Goal: Transaction & Acquisition: Purchase product/service

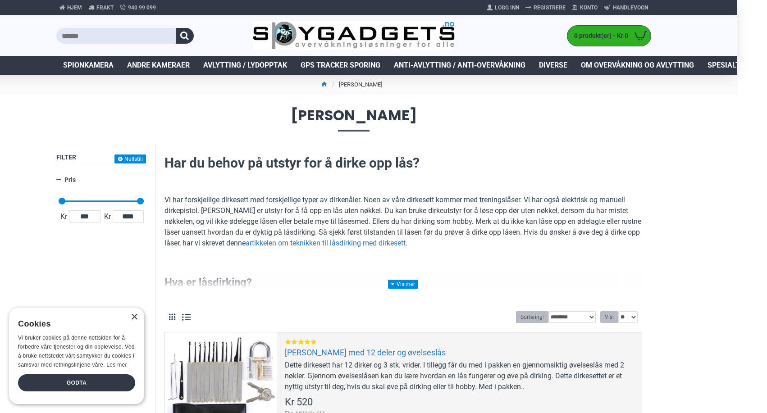
click at [282, 214] on p "Vi har forskjellige dirkesett med forskjellige typer av dirkenåler. Noen av vår…" at bounding box center [404, 222] width 478 height 54
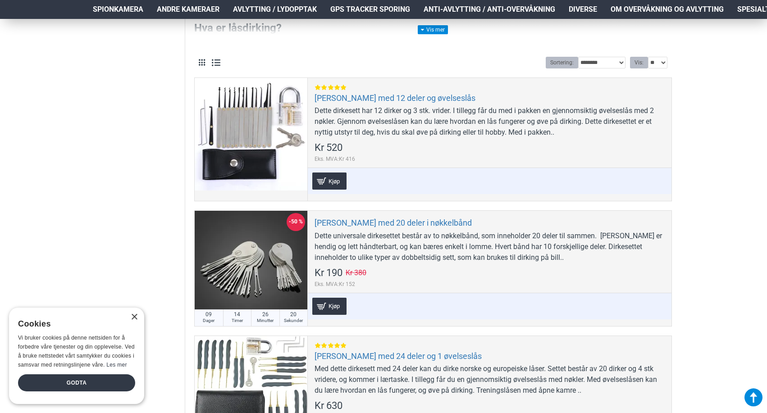
scroll to position [225, 3]
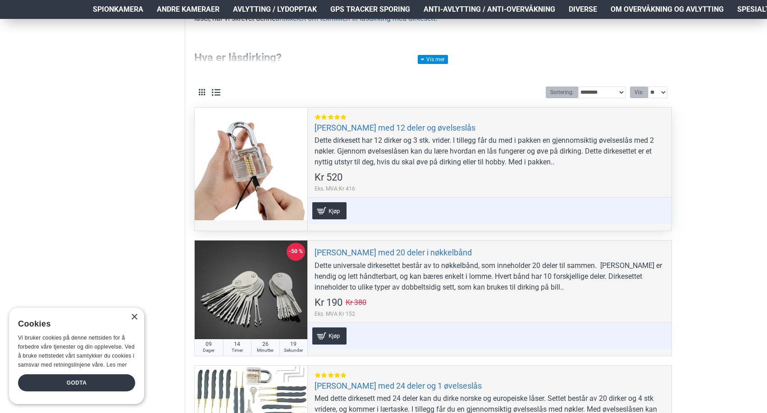
click at [435, 159] on div "Dette dirkesett har 12 dirker og 3 stk. vrider. I tillegg får du med i pakken e…" at bounding box center [490, 151] width 350 height 32
click at [389, 126] on link "[PERSON_NAME] med 12 deler og øvelseslås" at bounding box center [395, 128] width 161 height 10
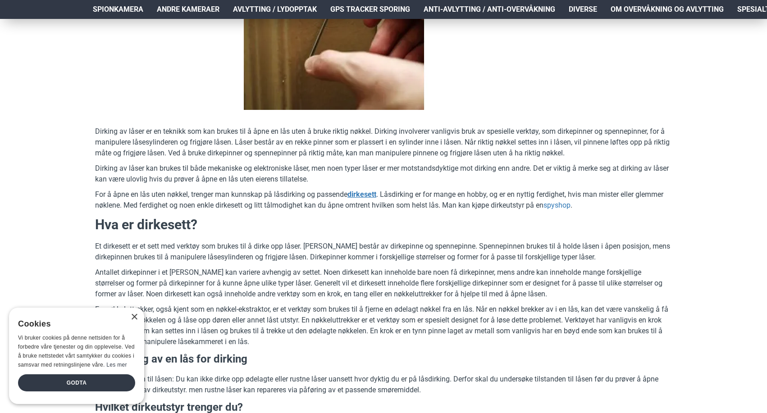
scroll to position [225, 0]
click at [134, 314] on div "×" at bounding box center [134, 317] width 7 height 7
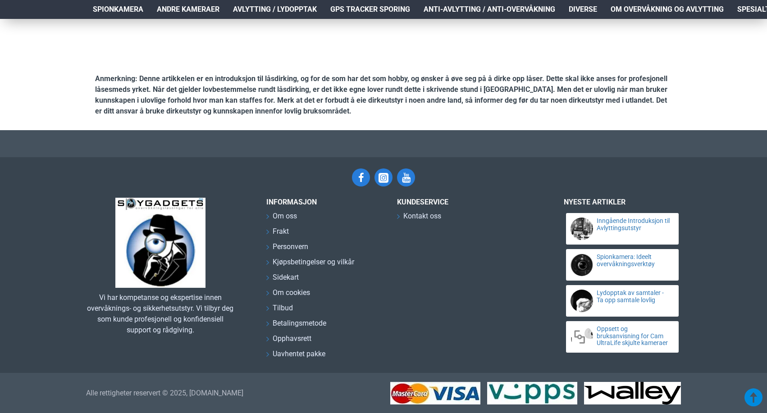
scroll to position [3241, 0]
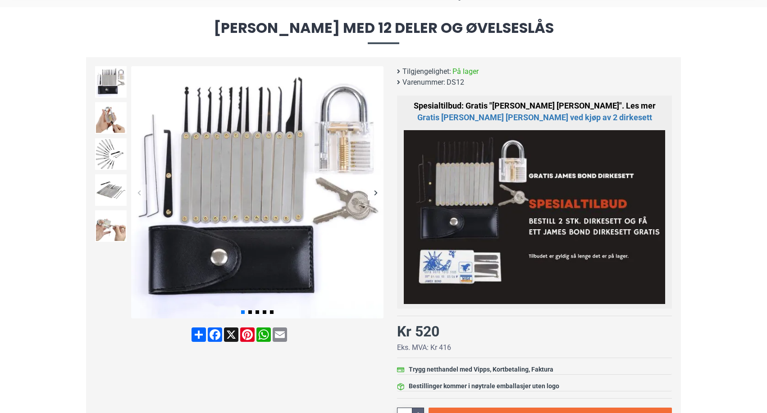
scroll to position [90, 0]
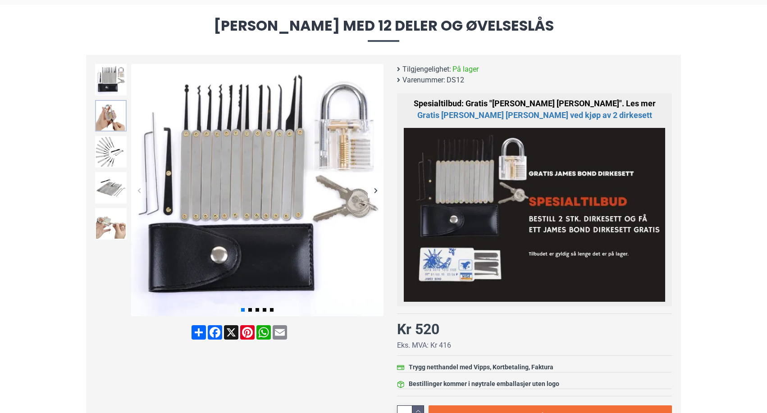
click at [102, 119] on img at bounding box center [111, 116] width 32 height 32
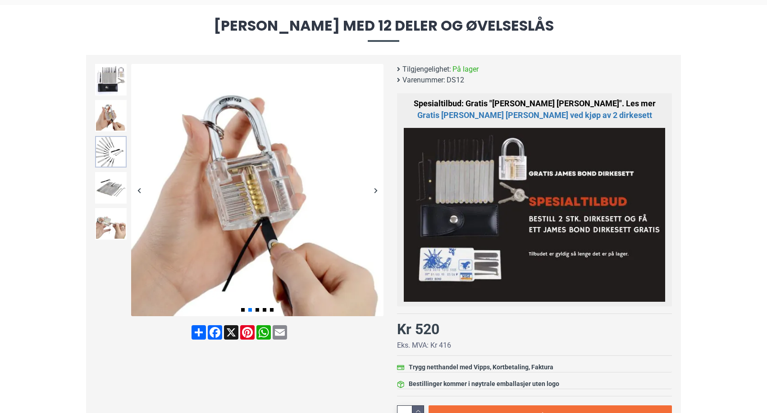
click at [105, 144] on img at bounding box center [111, 152] width 32 height 32
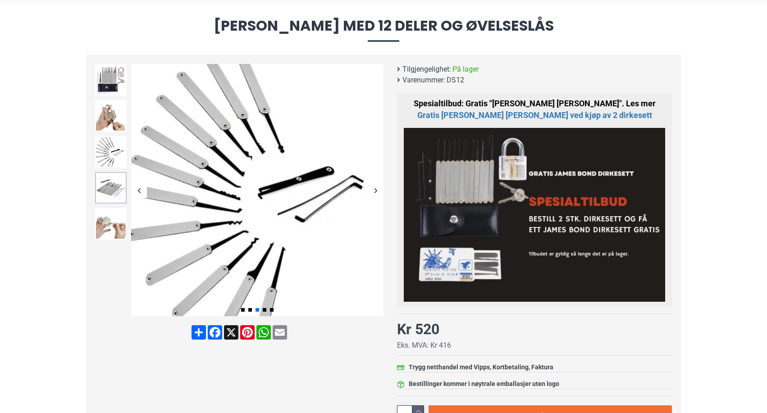
click at [104, 183] on img at bounding box center [111, 188] width 32 height 32
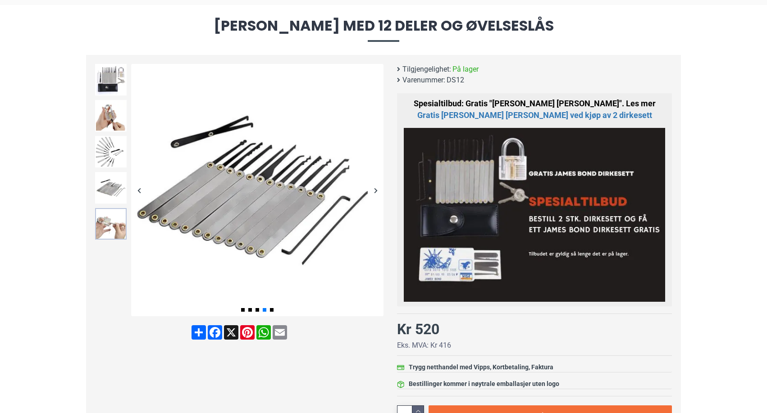
click at [107, 224] on img at bounding box center [111, 224] width 32 height 32
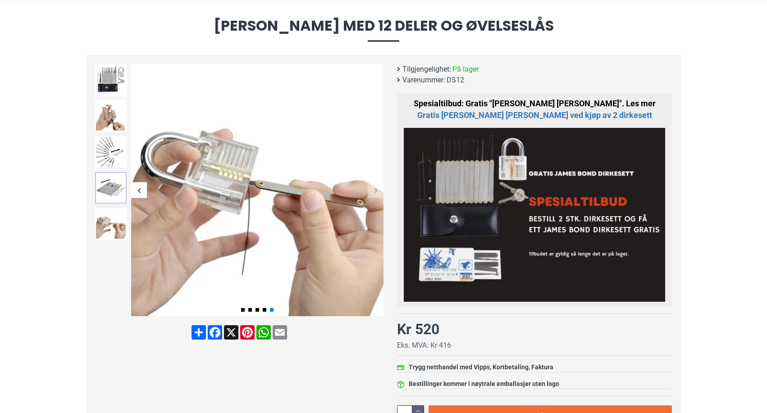
click at [108, 183] on img at bounding box center [111, 188] width 32 height 32
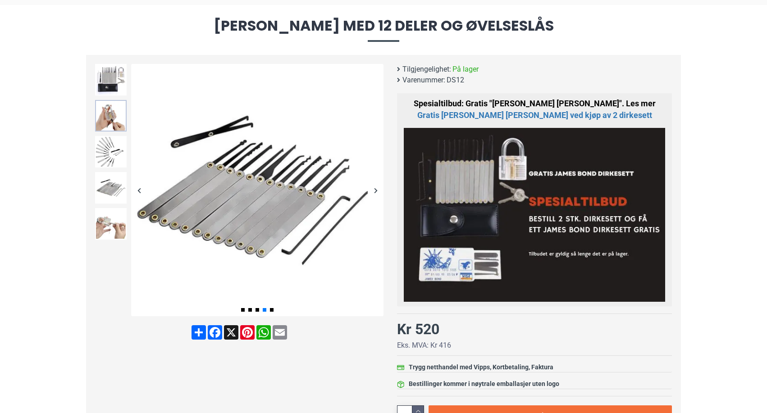
click at [109, 118] on img at bounding box center [111, 116] width 32 height 32
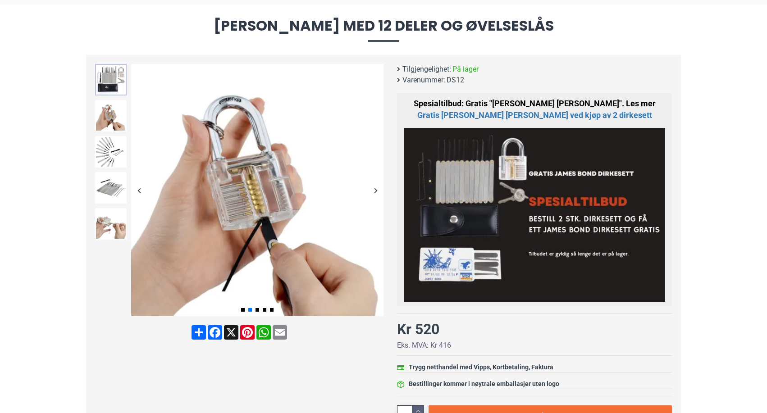
click at [113, 79] on img at bounding box center [111, 80] width 32 height 32
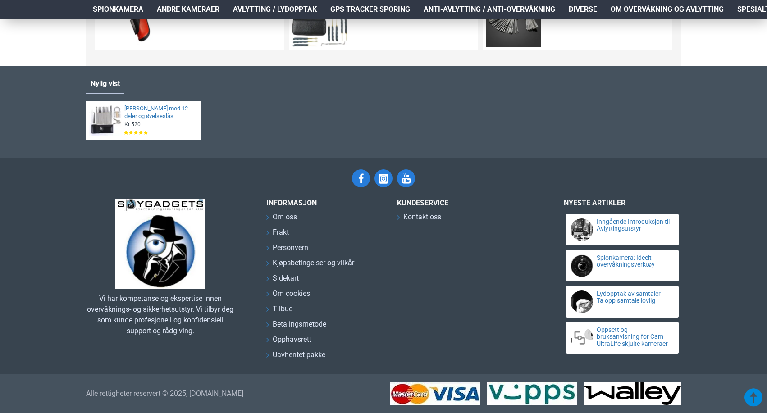
scroll to position [811, 0]
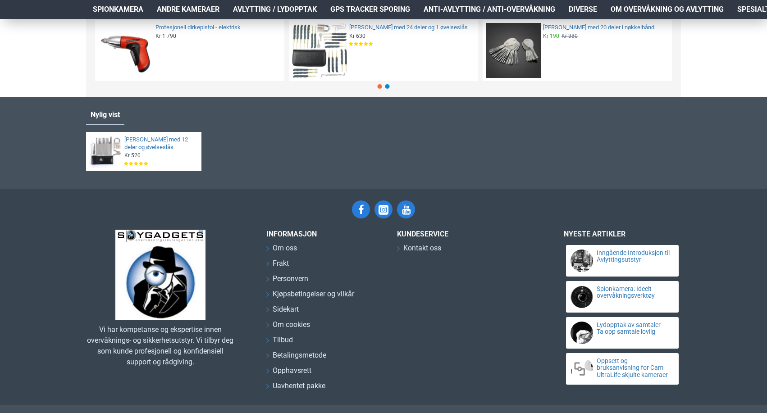
click at [310, 78] on img at bounding box center [319, 50] width 55 height 55
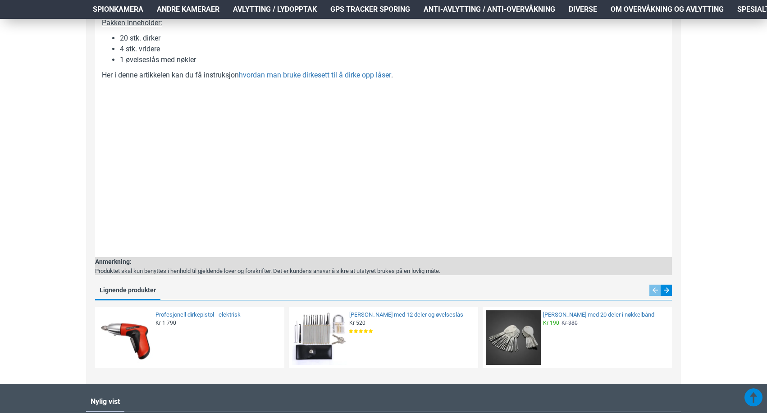
scroll to position [496, 0]
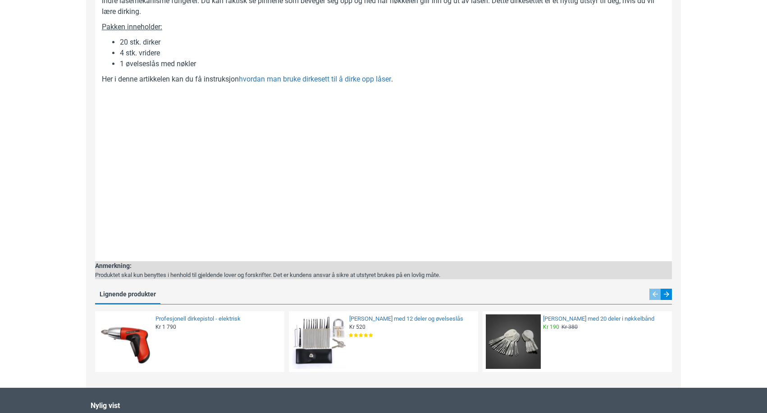
click at [404, 128] on div "Med dette dirkesett med 24 deler kan du dirke norske og europeiske låser. Sette…" at bounding box center [383, 114] width 563 height 281
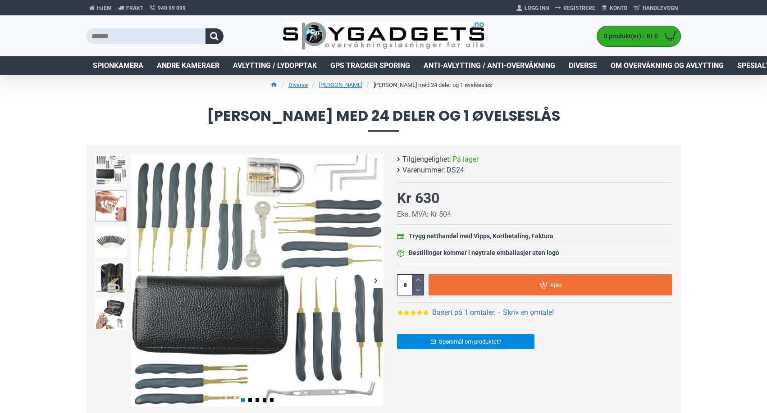
click at [112, 199] on img at bounding box center [111, 206] width 32 height 32
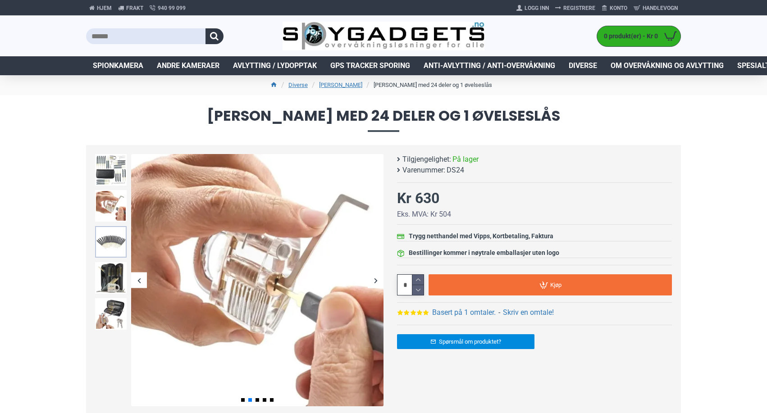
click at [104, 238] on img at bounding box center [111, 242] width 32 height 32
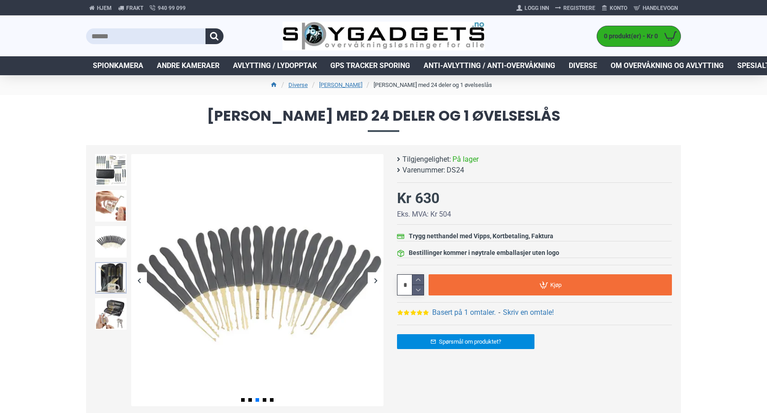
click at [109, 270] on img at bounding box center [111, 278] width 32 height 32
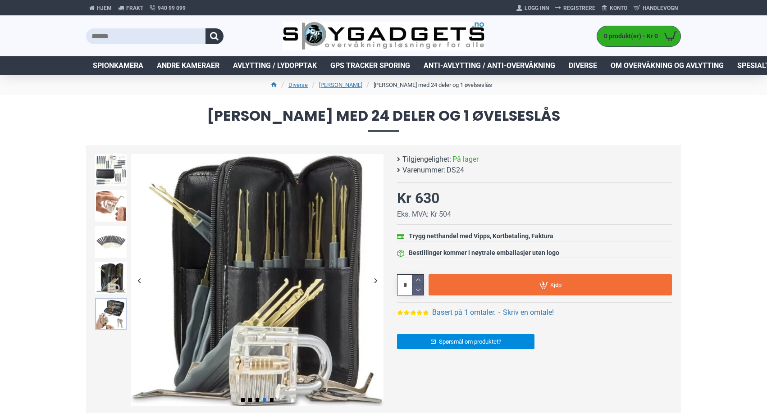
click at [107, 315] on img at bounding box center [111, 314] width 32 height 32
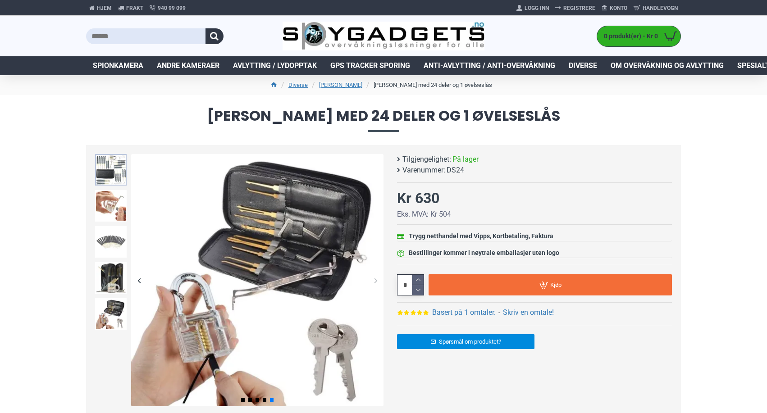
click at [111, 172] on img at bounding box center [111, 170] width 32 height 32
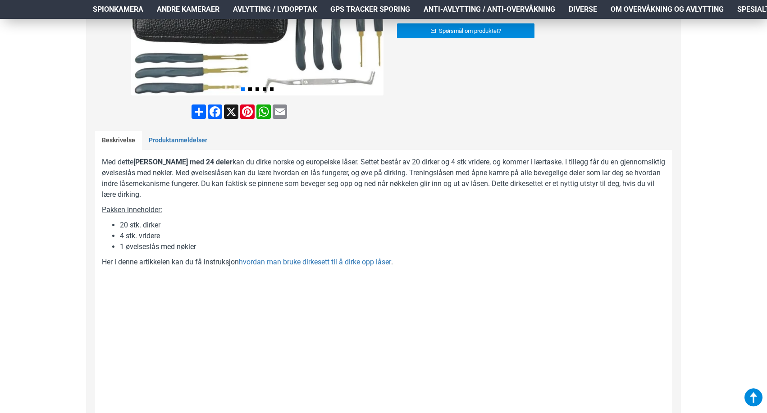
scroll to position [316, 0]
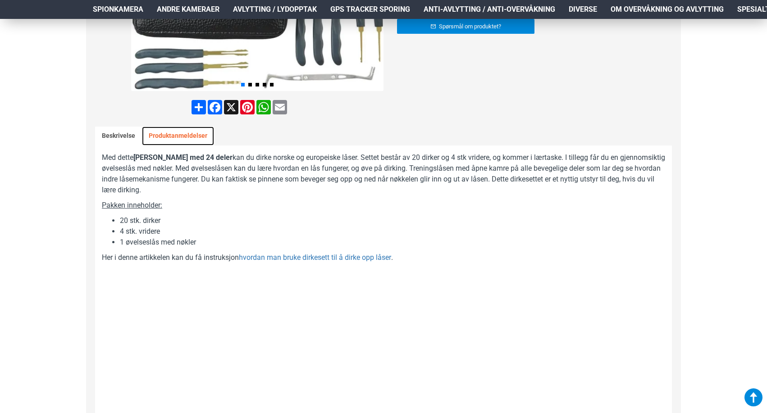
click at [178, 133] on link "Produktanmeldelser" at bounding box center [178, 136] width 72 height 19
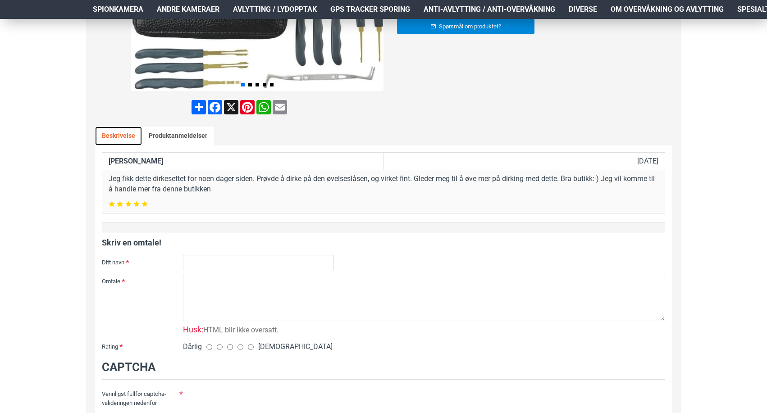
click at [111, 136] on link "Beskrivelse" at bounding box center [118, 136] width 47 height 19
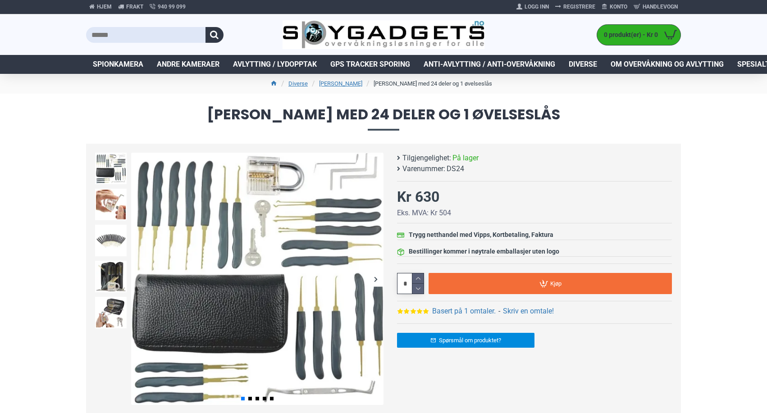
scroll to position [0, 0]
